Goal: Task Accomplishment & Management: Manage account settings

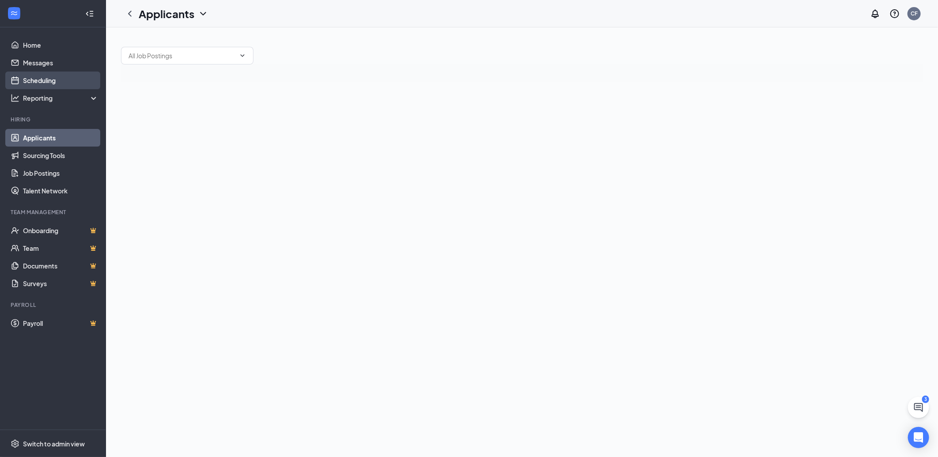
click at [29, 80] on link "Scheduling" at bounding box center [61, 81] width 76 height 18
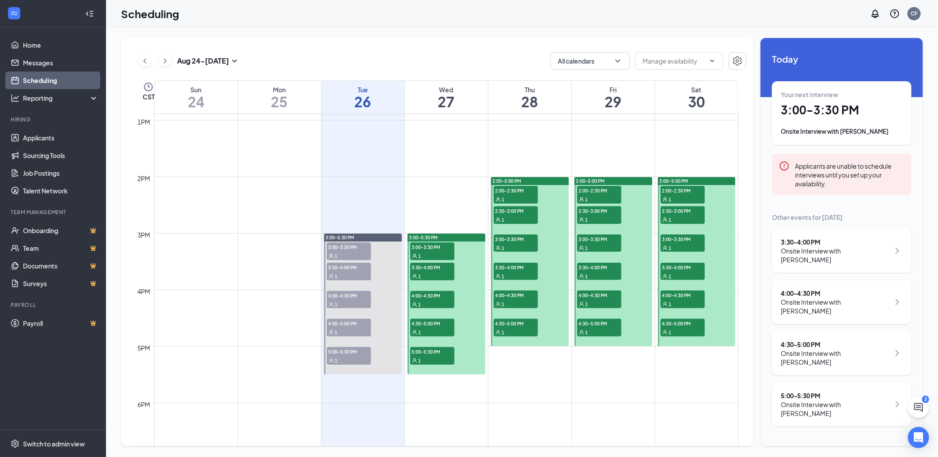
scroll to position [778, 0]
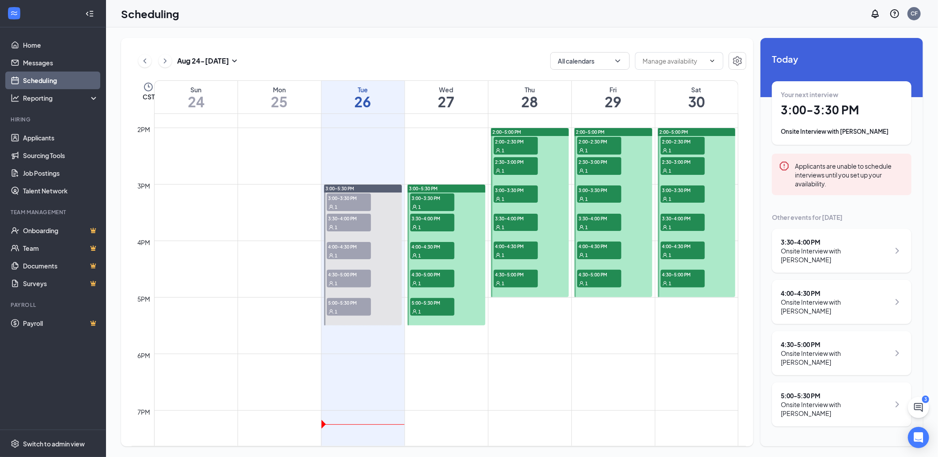
click at [891, 248] on div "3:30 - 4:00 PM Onsite Interview with [PERSON_NAME]" at bounding box center [842, 251] width 122 height 27
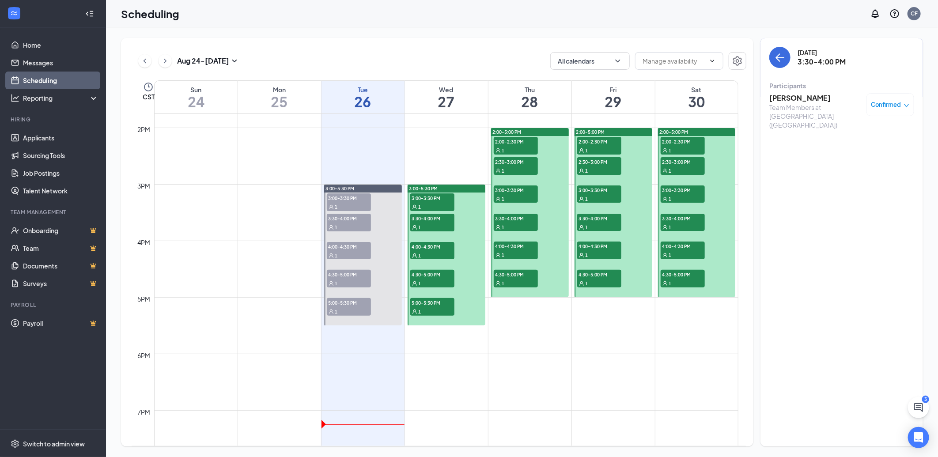
click at [807, 98] on h3 "[PERSON_NAME]" at bounding box center [815, 98] width 93 height 10
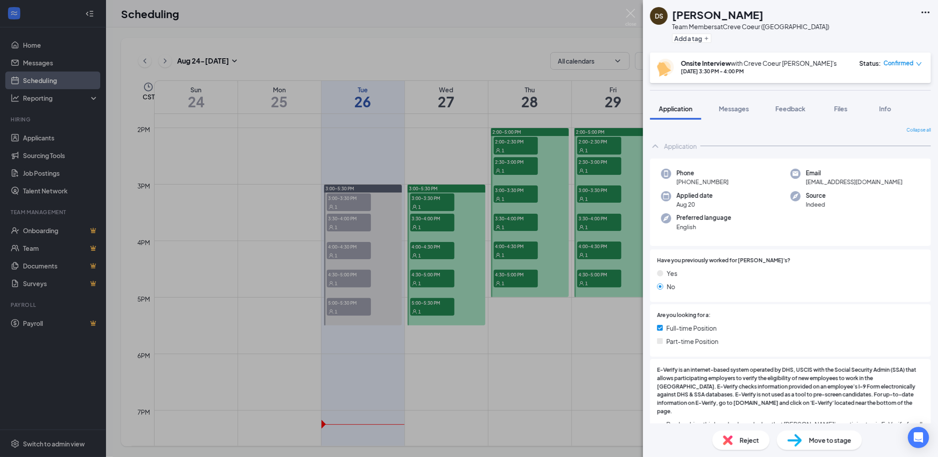
click at [734, 440] on div "Reject" at bounding box center [740, 440] width 57 height 19
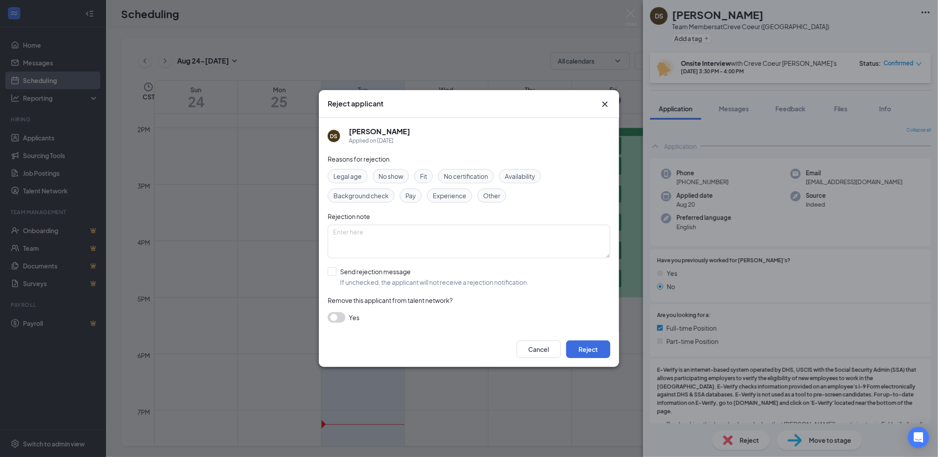
click at [398, 174] on span "No show" at bounding box center [391, 176] width 25 height 10
click at [582, 348] on button "Reject" at bounding box center [588, 350] width 44 height 18
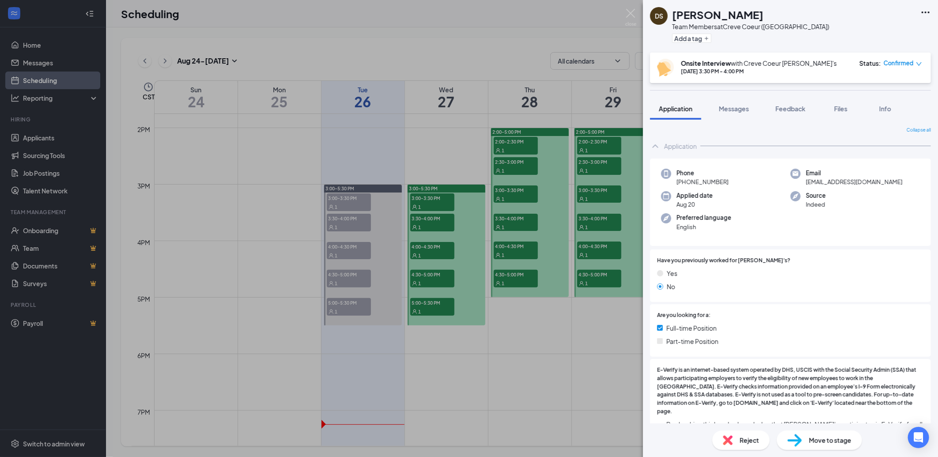
click at [621, 23] on div "DS [PERSON_NAME] Team Members at Creve Coeur ([GEOGRAPHIC_DATA]) Add a tag Onsi…" at bounding box center [469, 228] width 938 height 457
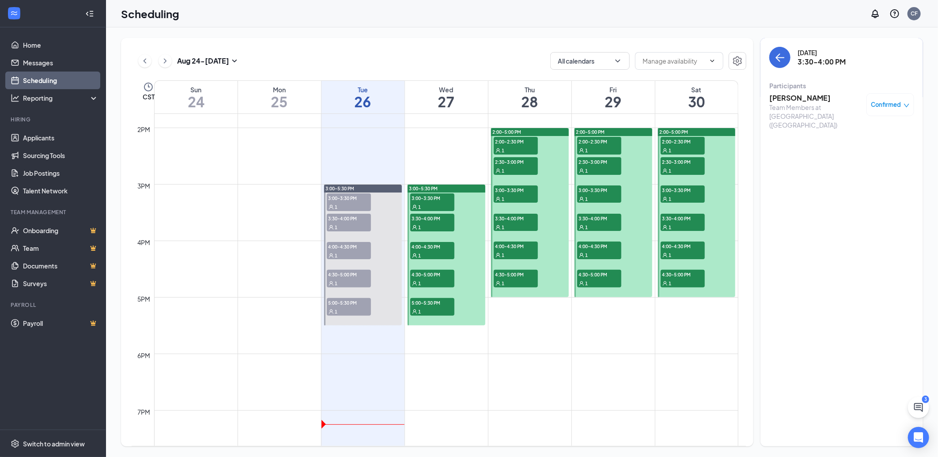
click at [437, 225] on div "1" at bounding box center [432, 227] width 44 height 9
click at [356, 224] on div "1" at bounding box center [349, 227] width 44 height 9
click at [342, 202] on div "1" at bounding box center [349, 206] width 44 height 9
click at [342, 248] on span "4:00-4:30 PM" at bounding box center [349, 246] width 44 height 9
click at [827, 110] on div "Team Members at [GEOGRAPHIC_DATA] ([GEOGRAPHIC_DATA])" at bounding box center [815, 116] width 93 height 27
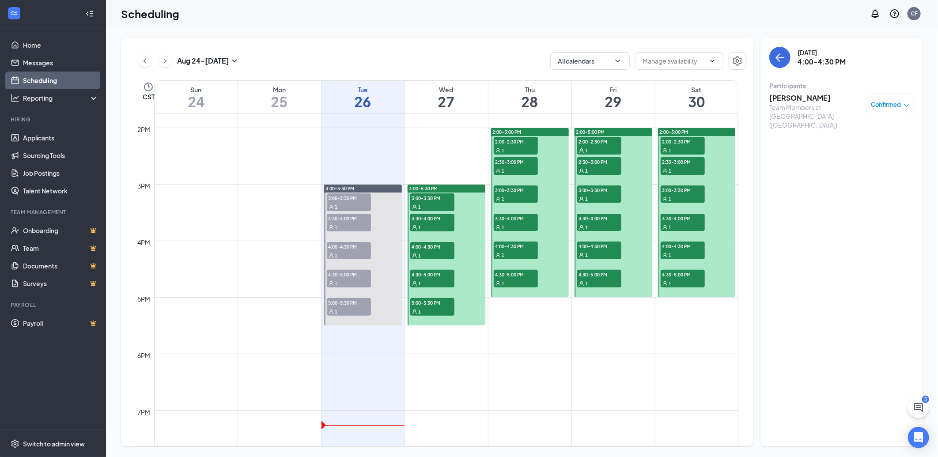
click at [797, 99] on h3 "[PERSON_NAME]" at bounding box center [815, 98] width 93 height 10
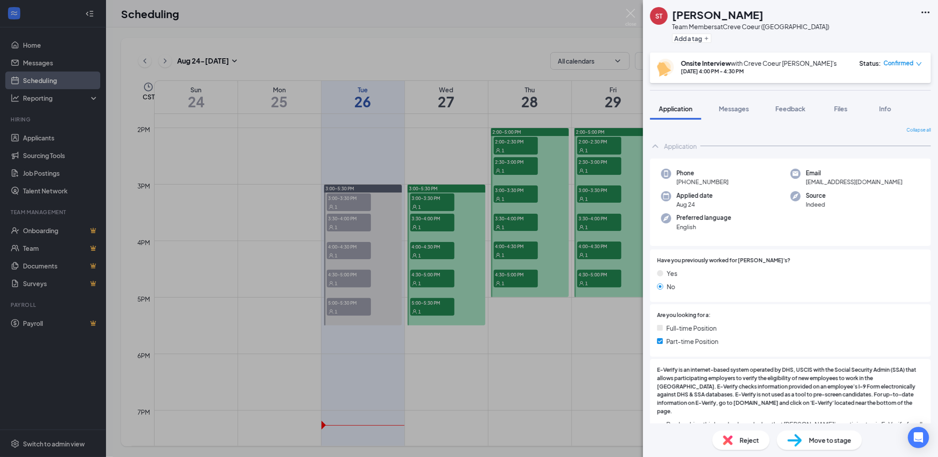
click at [731, 439] on img at bounding box center [728, 441] width 10 height 10
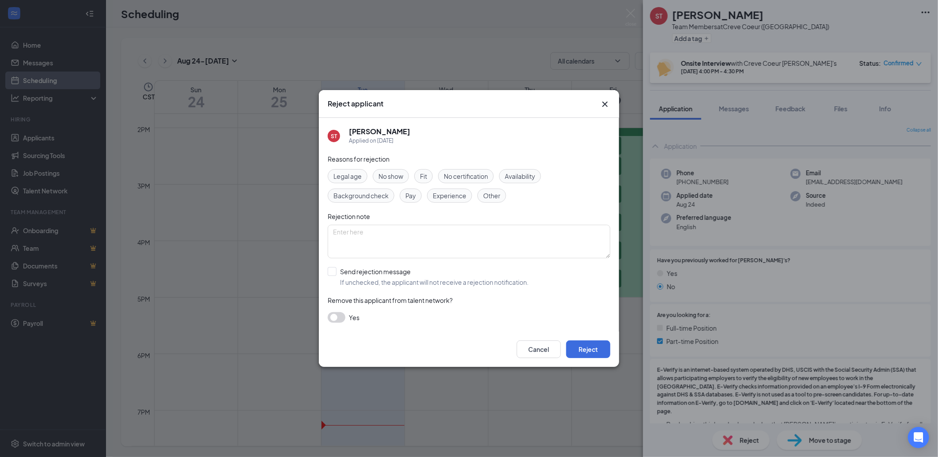
click at [395, 174] on span "No show" at bounding box center [391, 176] width 25 height 10
click at [587, 354] on button "Reject" at bounding box center [588, 350] width 44 height 18
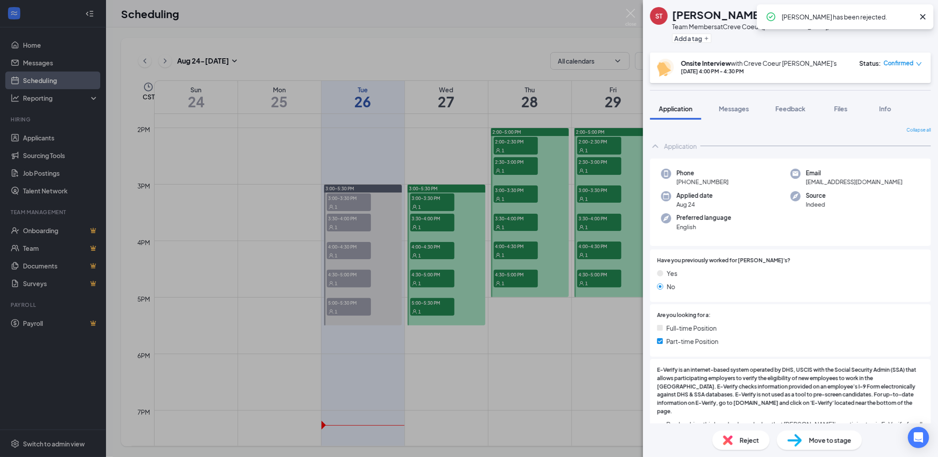
click at [922, 14] on icon "Cross" at bounding box center [923, 16] width 11 height 11
click at [345, 275] on div "ST [PERSON_NAME] Team Members at [GEOGRAPHIC_DATA] ([GEOGRAPHIC_DATA]) Add a ta…" at bounding box center [469, 228] width 938 height 457
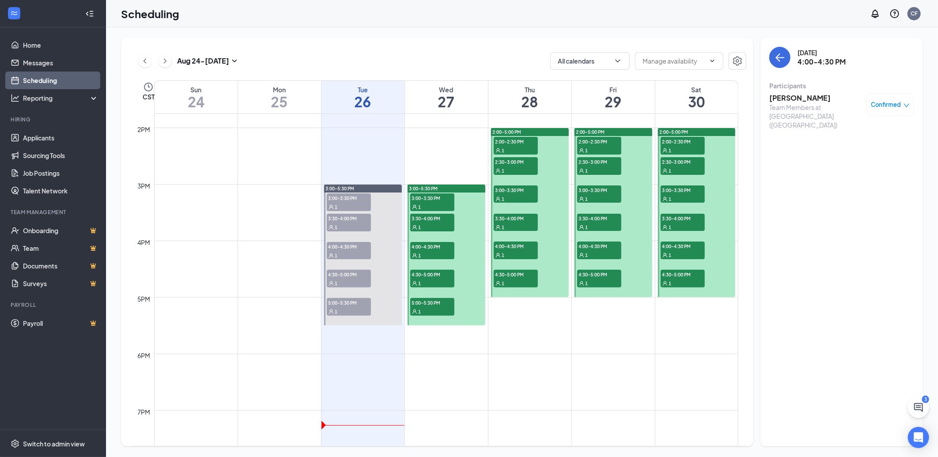
click at [345, 275] on span "4:30-5:00 PM" at bounding box center [349, 274] width 44 height 9
click at [804, 107] on div "Team Members at [GEOGRAPHIC_DATA] ([GEOGRAPHIC_DATA])" at bounding box center [815, 116] width 93 height 27
click at [781, 100] on h3 "[PERSON_NAME]" at bounding box center [815, 98] width 93 height 10
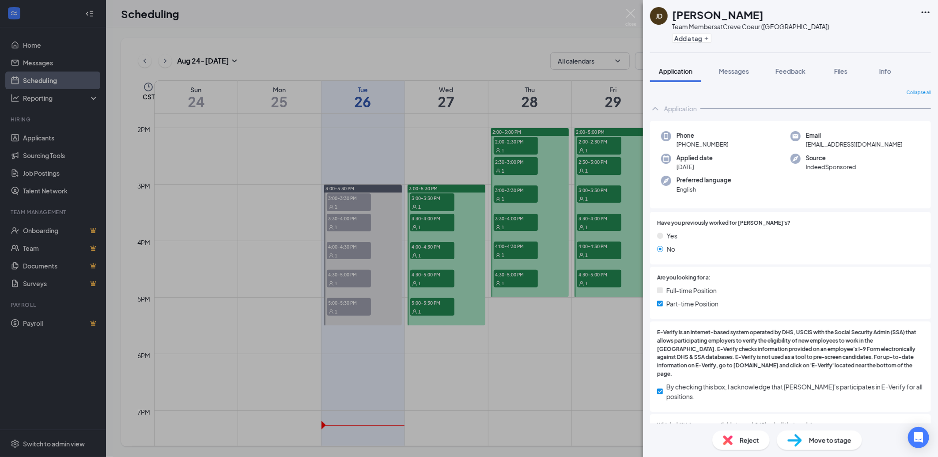
click at [739, 440] on div "Reject" at bounding box center [740, 440] width 57 height 19
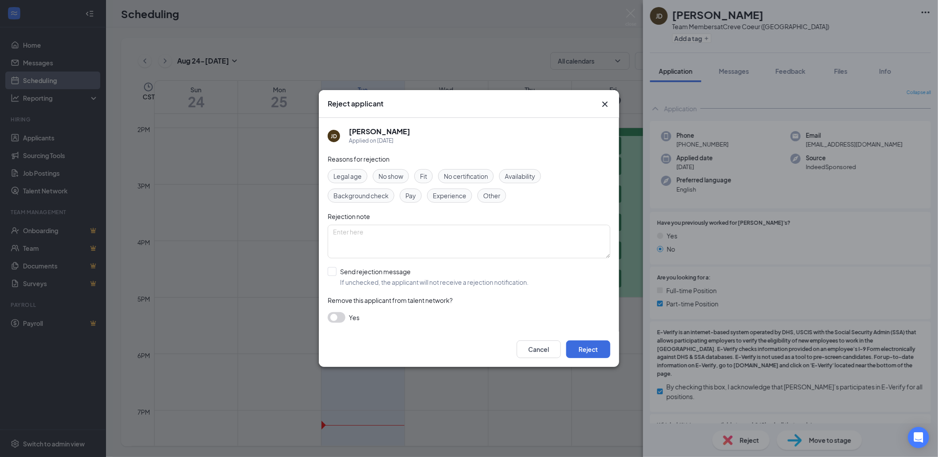
click at [398, 173] on span "No show" at bounding box center [391, 176] width 25 height 10
click at [587, 349] on button "Reject" at bounding box center [588, 350] width 44 height 18
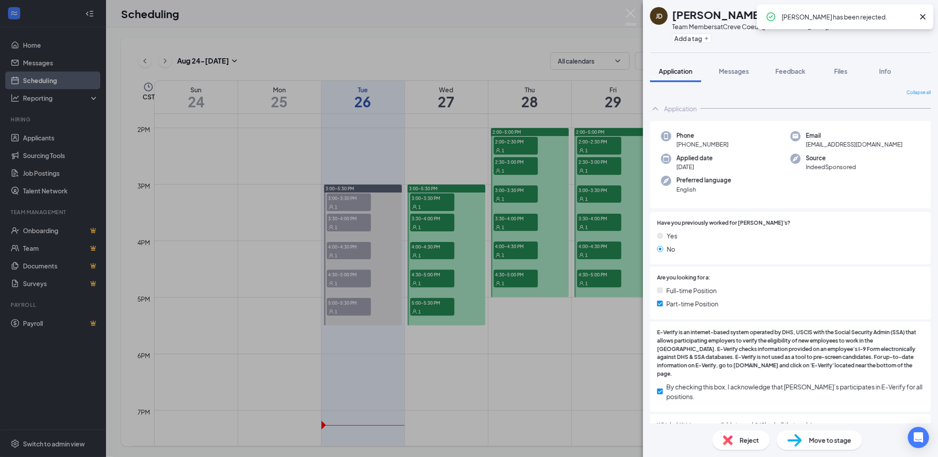
click at [925, 15] on icon "Cross" at bounding box center [923, 16] width 5 height 5
click at [352, 305] on div "[PERSON_NAME] Team Members at Creve Coeur ([GEOGRAPHIC_DATA]) Add a tag Applica…" at bounding box center [469, 228] width 938 height 457
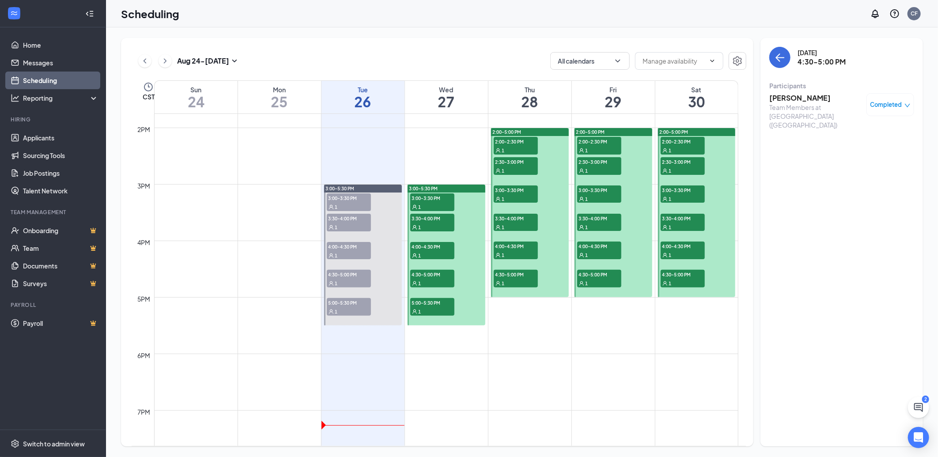
click at [352, 305] on span "5:00-5:30 PM" at bounding box center [349, 302] width 44 height 9
click at [783, 96] on h3 "[PERSON_NAME]" at bounding box center [815, 98] width 93 height 10
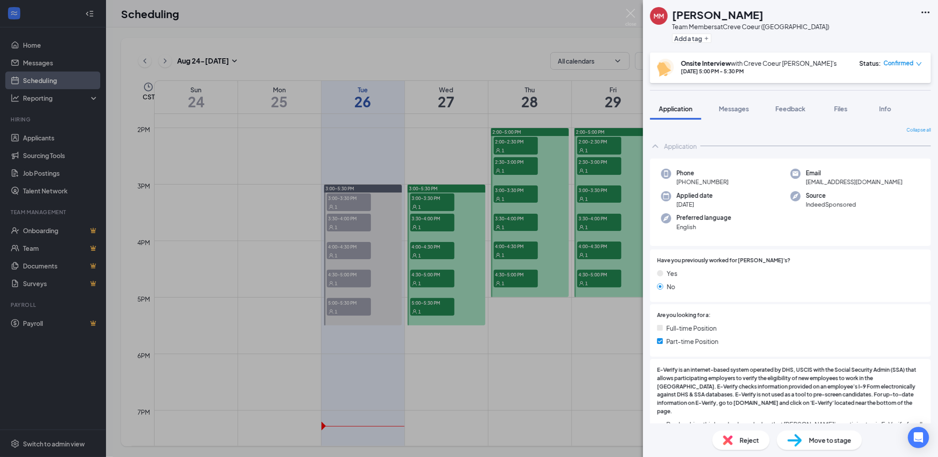
click at [739, 439] on div "Reject" at bounding box center [740, 440] width 57 height 19
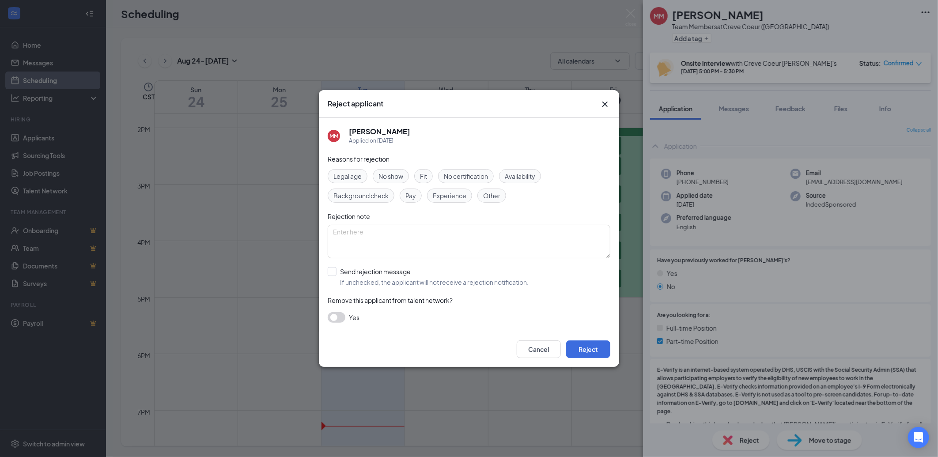
click at [386, 175] on span "No show" at bounding box center [391, 176] width 25 height 10
click at [588, 351] on button "Reject" at bounding box center [588, 350] width 44 height 18
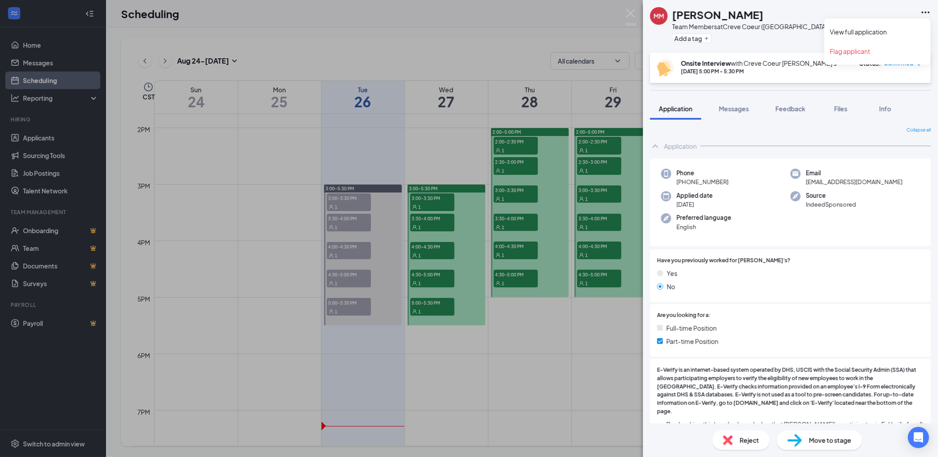
click at [925, 12] on icon "Ellipses" at bounding box center [926, 12] width 8 height 2
click at [595, 18] on div "MM [PERSON_NAME] Team Members at Creve Coeur ([GEOGRAPHIC_DATA]) Add a tag Onsi…" at bounding box center [469, 228] width 938 height 457
